Goal: Use online tool/utility: Use online tool/utility

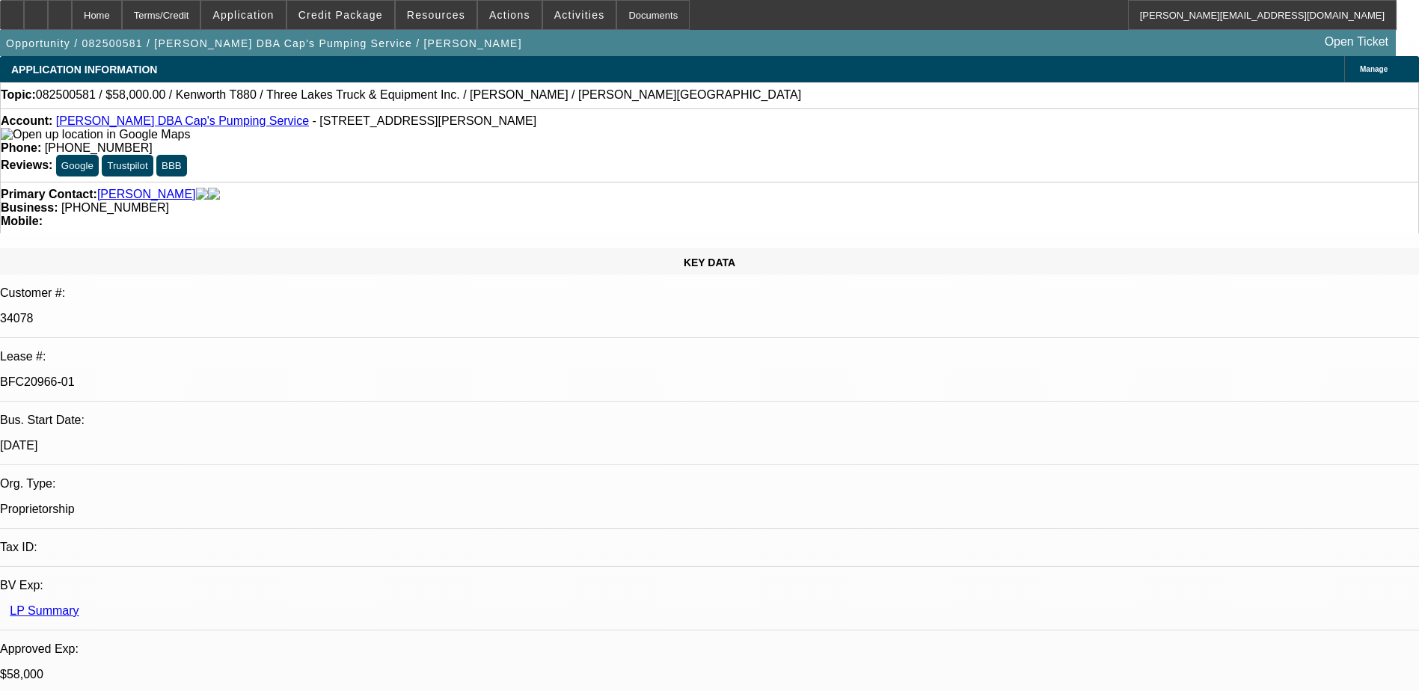
select select "0"
select select "9"
select select "0"
select select "6"
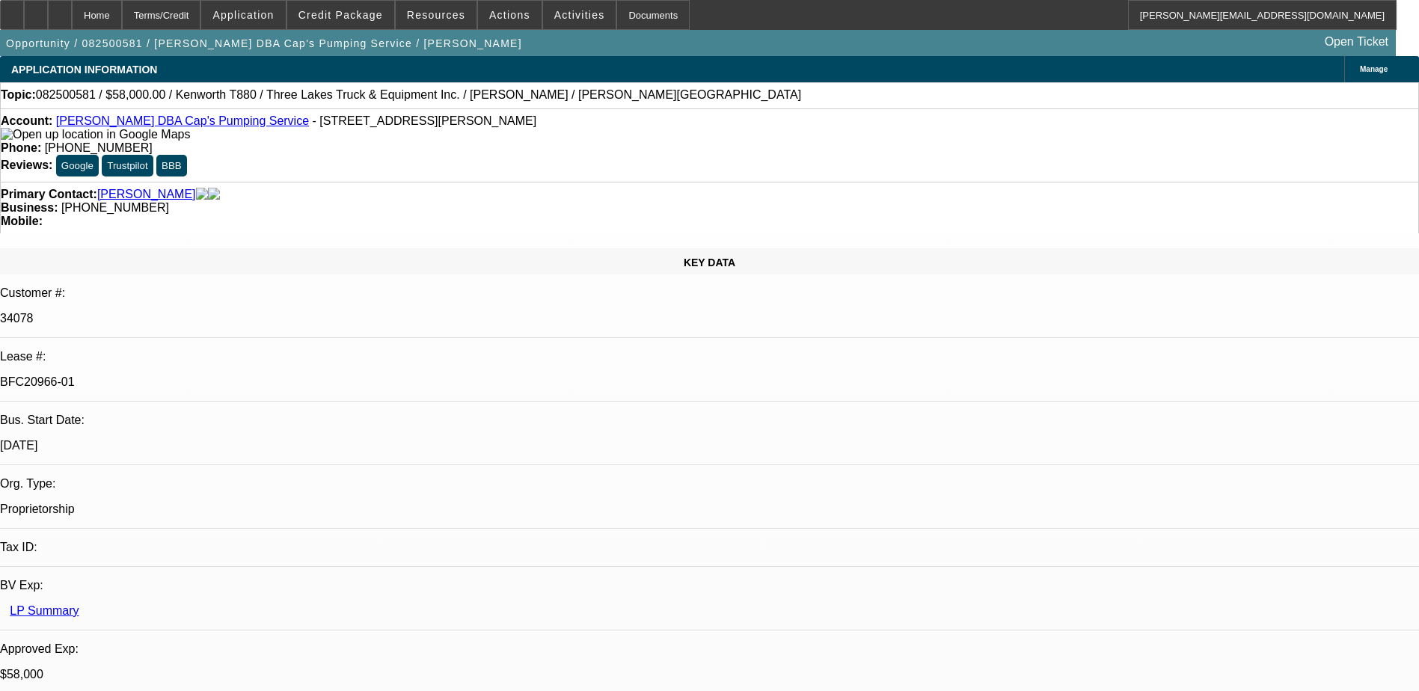
select select "0"
select select "9"
select select "0"
select select "6"
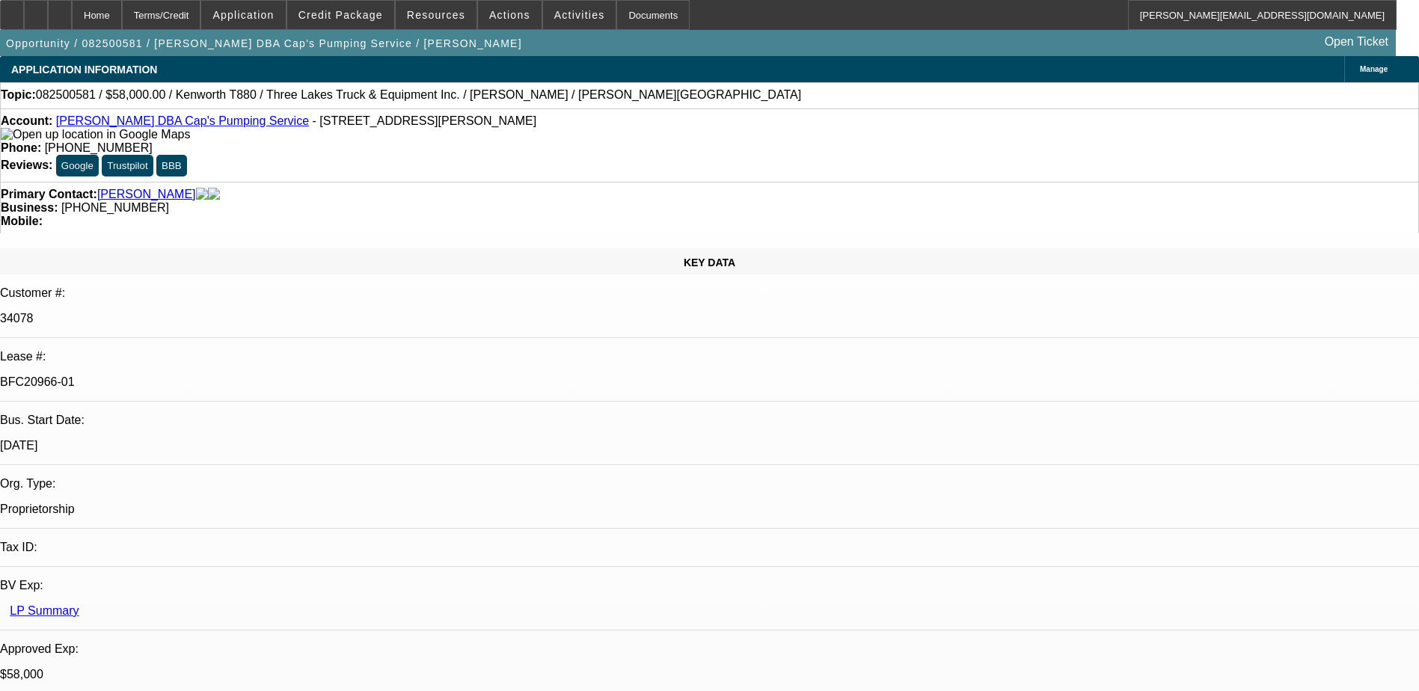
select select "0"
select select "9"
select select "0.1"
select select "4"
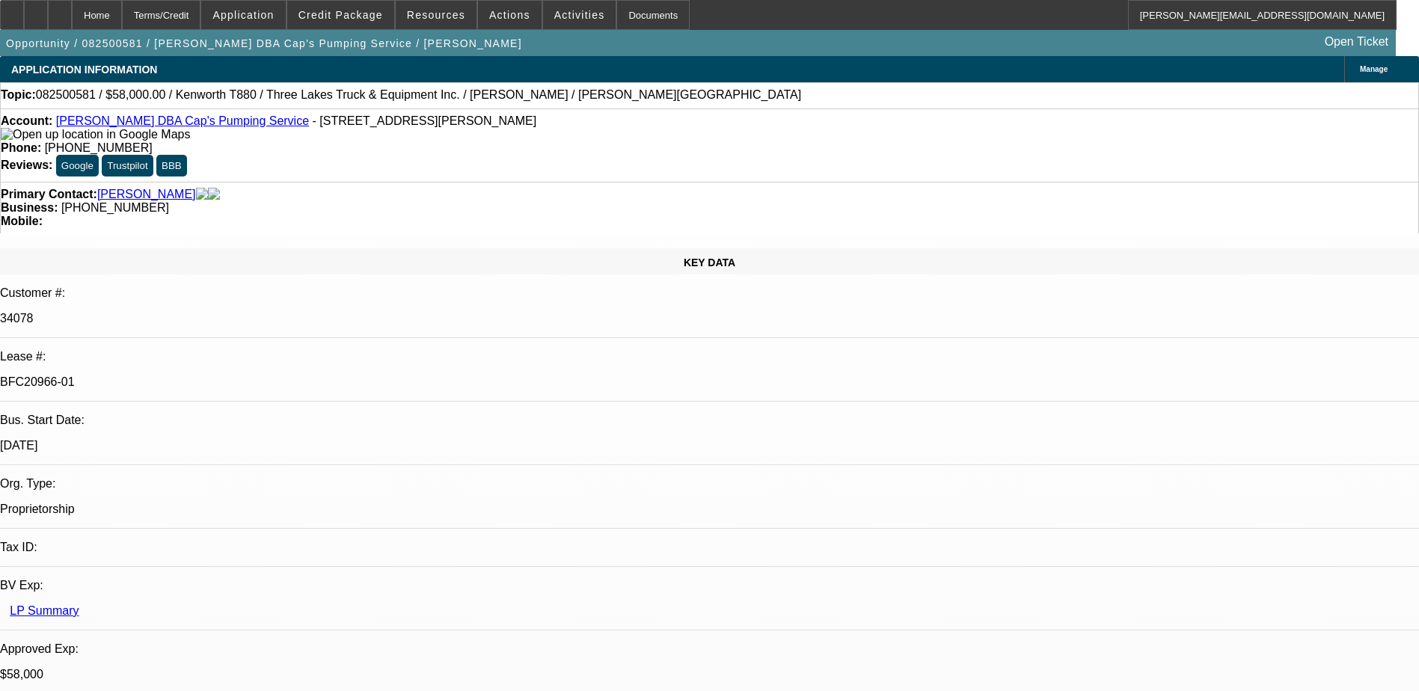
select select "0"
select select "0.1"
select select "4"
